Goal: Information Seeking & Learning: Find specific fact

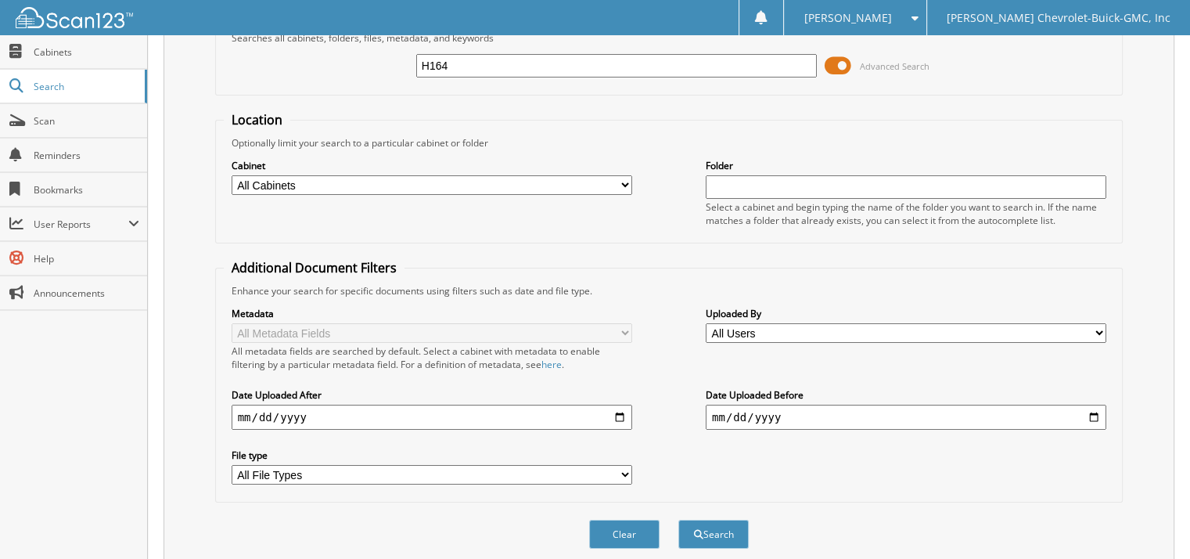
scroll to position [138, 0]
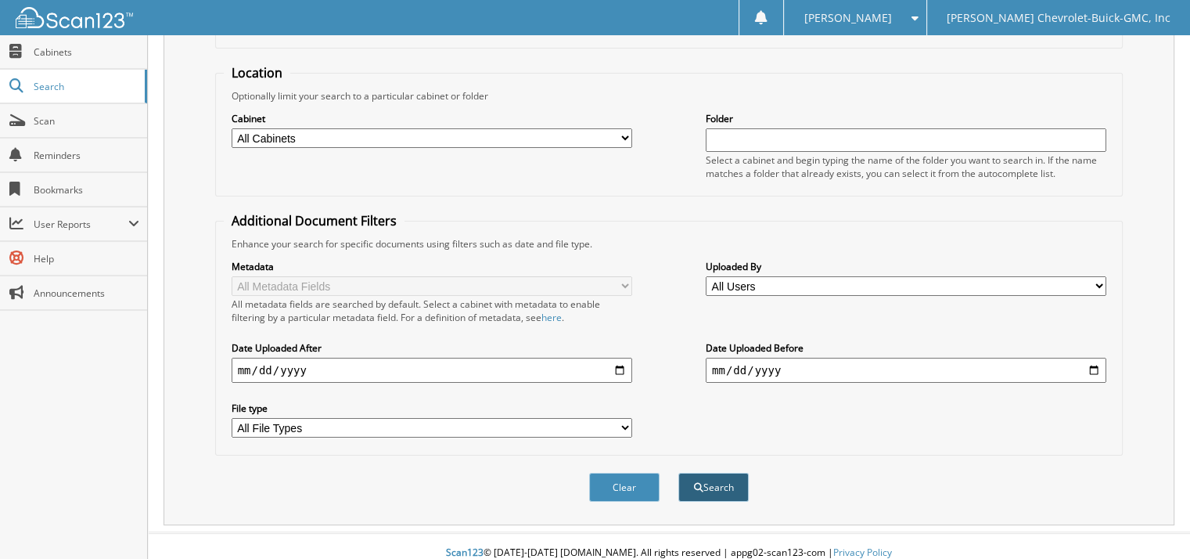
type input "H164"
click at [710, 485] on button "Search" at bounding box center [713, 487] width 70 height 29
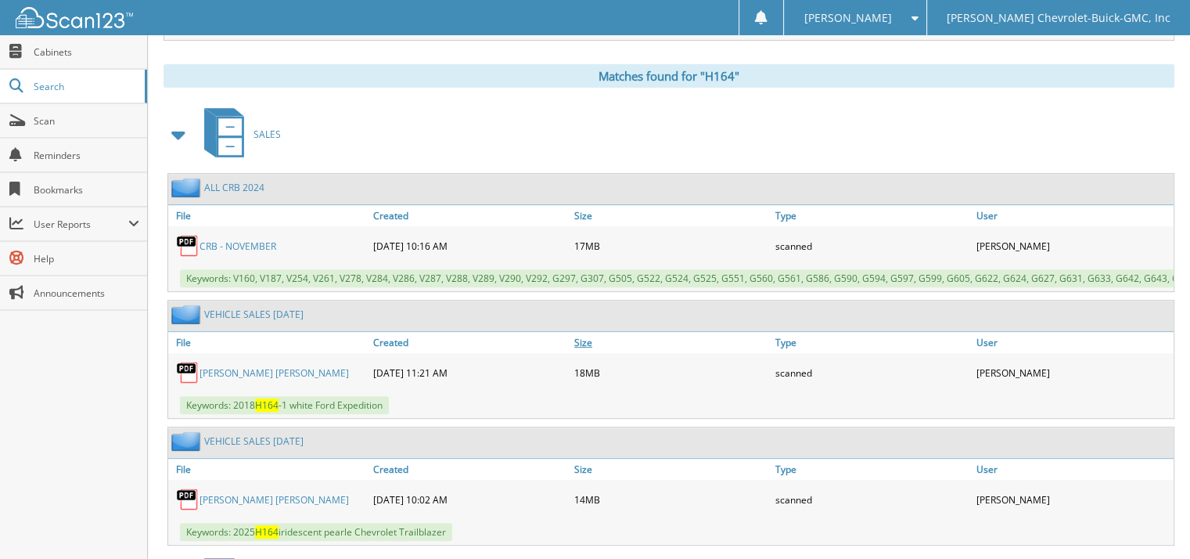
scroll to position [626, 0]
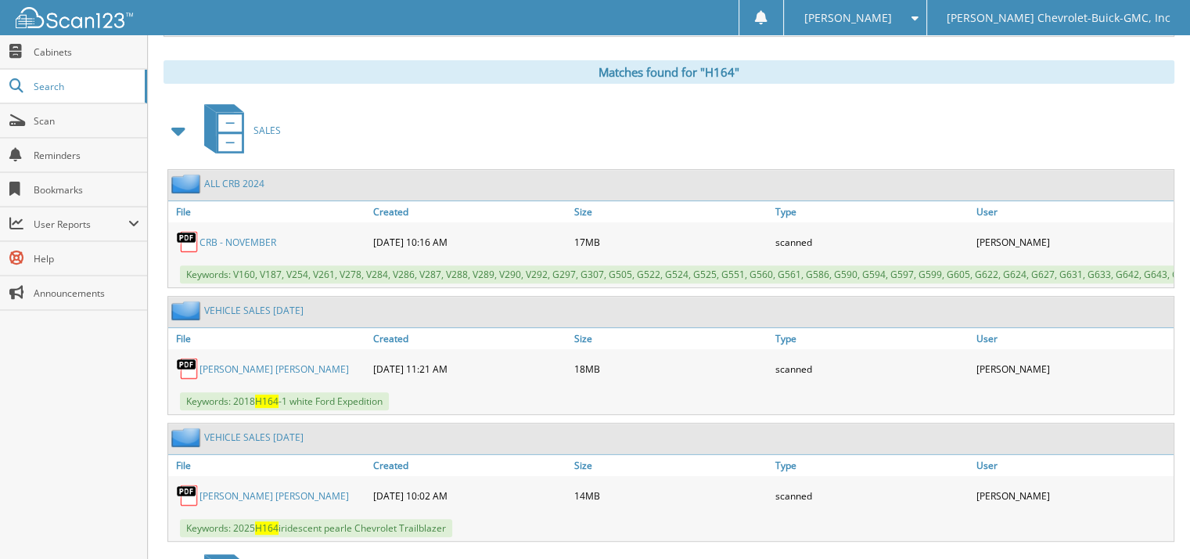
click at [248, 489] on link "[PERSON_NAME] [PERSON_NAME]" at bounding box center [274, 495] width 149 height 13
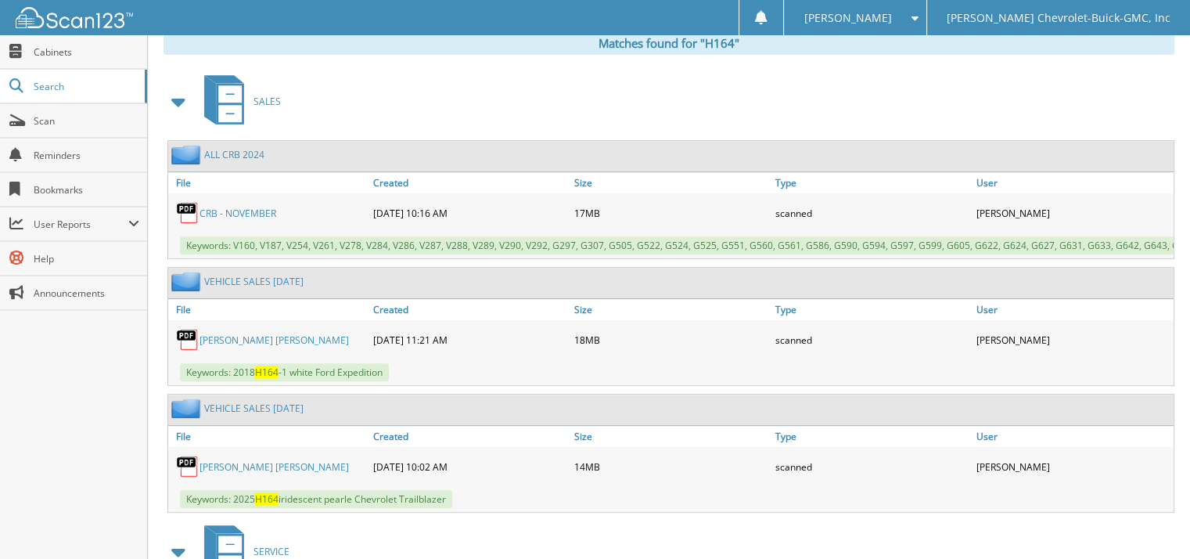
scroll to position [661, 0]
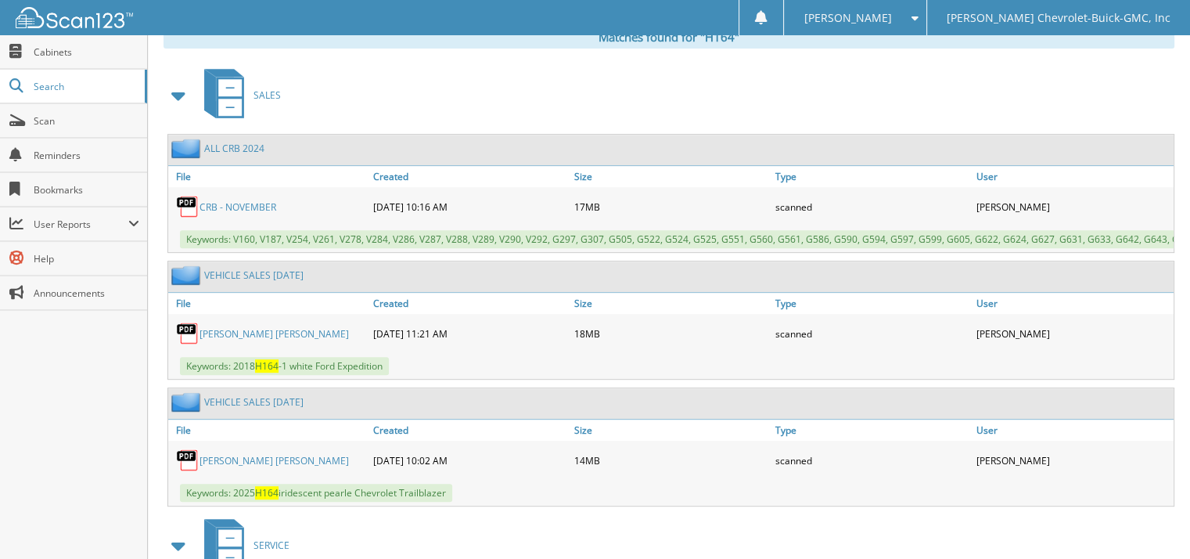
drag, startPoint x: 111, startPoint y: 435, endPoint x: 131, endPoint y: 398, distance: 41.7
click at [113, 433] on div "Close Cabinets Search Scan Reminders Bookmarks User Reports" at bounding box center [74, 297] width 148 height 524
